Goal: Transaction & Acquisition: Obtain resource

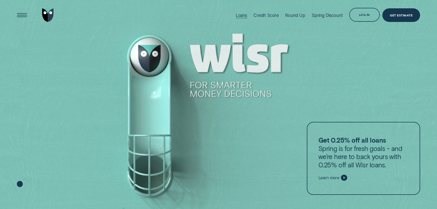
click at [237, 15] on div "Loans" at bounding box center [242, 15] width 12 height 5
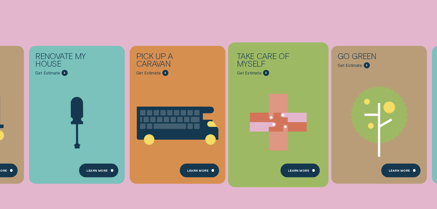
scroll to position [183, 0]
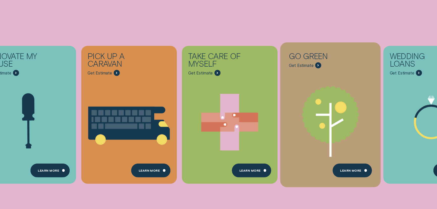
click at [306, 67] on span "Get Estimate" at bounding box center [301, 65] width 24 height 5
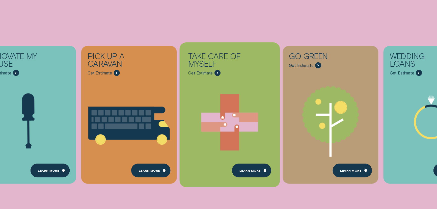
click at [236, 69] on div "Take care of myself" at bounding box center [218, 61] width 61 height 18
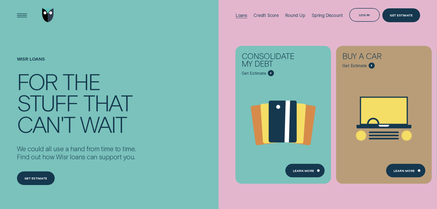
click at [241, 15] on div "Loans" at bounding box center [242, 15] width 12 height 5
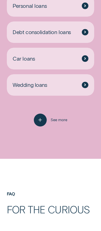
scroll to position [1060, 0]
